Goal: Task Accomplishment & Management: Check status

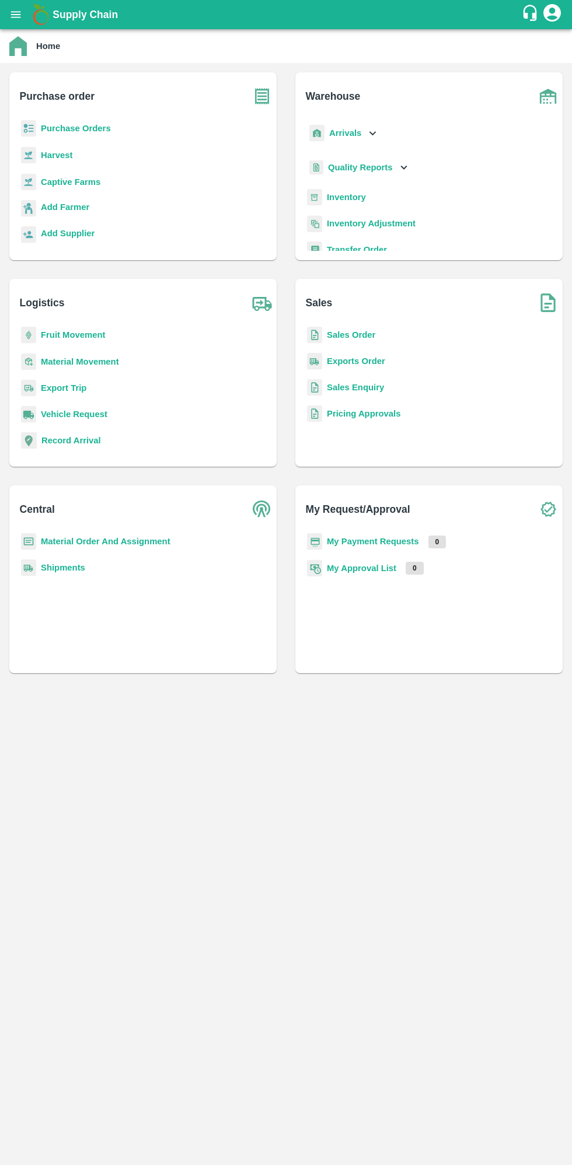
click at [360, 541] on b "My Payment Requests" at bounding box center [373, 541] width 92 height 9
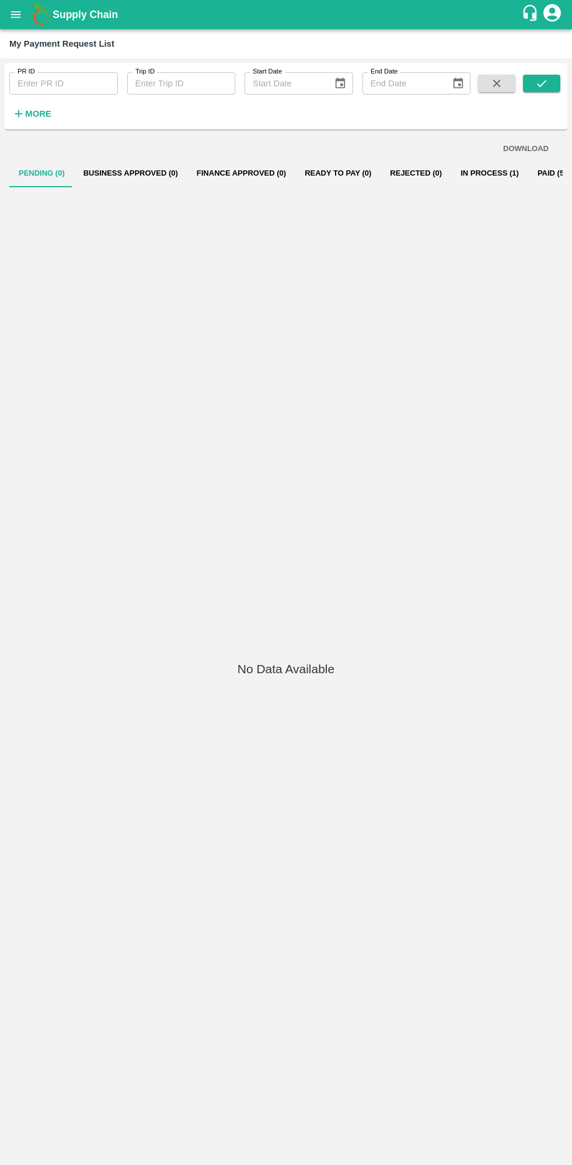
click at [465, 173] on button "In Process (1)" at bounding box center [489, 173] width 77 height 28
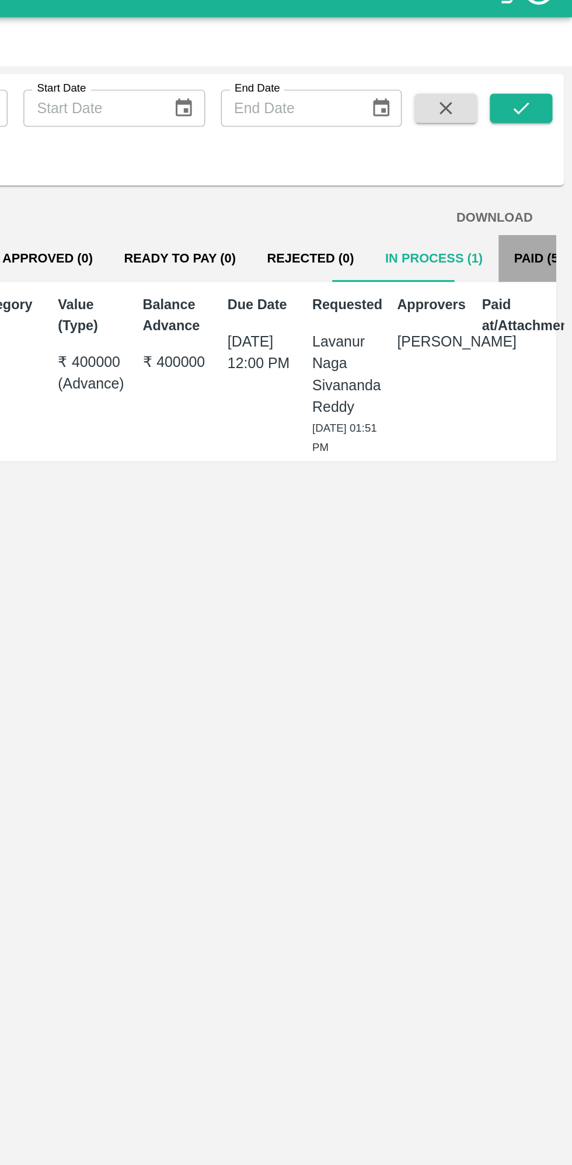
click at [528, 180] on button "Paid (557)" at bounding box center [556, 173] width 56 height 28
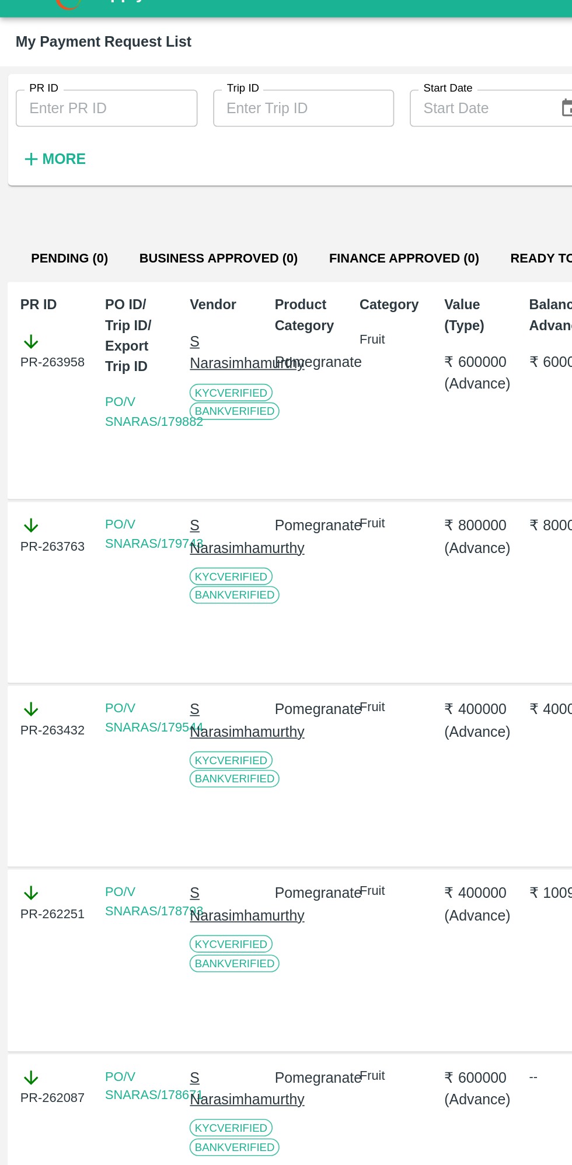
scroll to position [6, 0]
